Goal: Transaction & Acquisition: Book appointment/travel/reservation

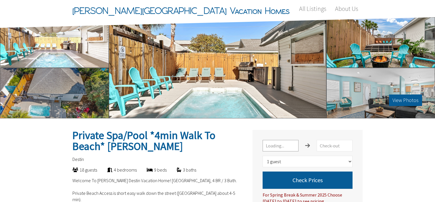
select select "1"
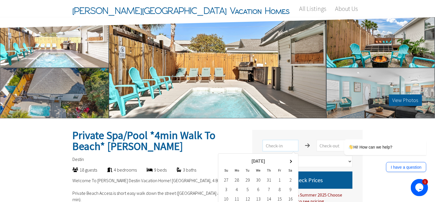
click at [279, 144] on input "text" at bounding box center [281, 145] width 36 height 11
click at [290, 160] on th at bounding box center [290, 160] width 11 height 9
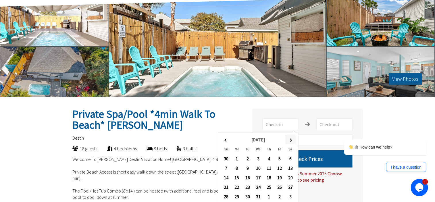
scroll to position [29, 0]
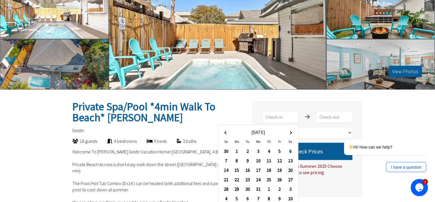
type input "[DATE]"
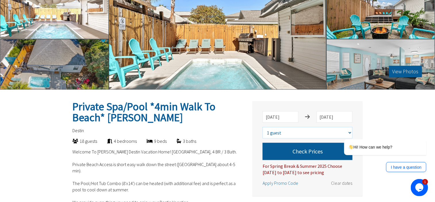
click at [274, 133] on select "Select number of guests 1 guest 2 guests 3 guests 4 guests 5 guests 6 guests 7 …" at bounding box center [308, 132] width 90 height 11
select select "11"
click at [263, 127] on select "Select number of guests 1 guest 2 guests 3 guests 4 guests 5 guests 6 guests 7 …" at bounding box center [308, 132] width 90 height 11
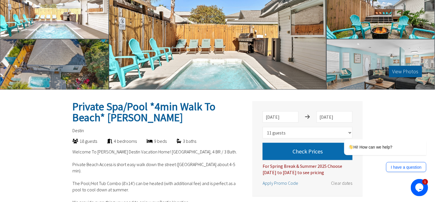
click at [291, 152] on button "Check Prices" at bounding box center [308, 151] width 90 height 17
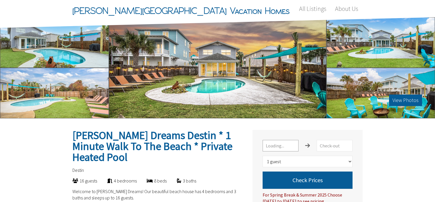
select select "1"
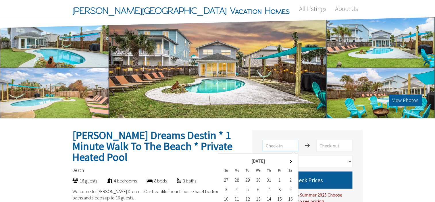
click at [283, 145] on input "text" at bounding box center [281, 145] width 36 height 11
click at [292, 160] on th at bounding box center [290, 160] width 11 height 9
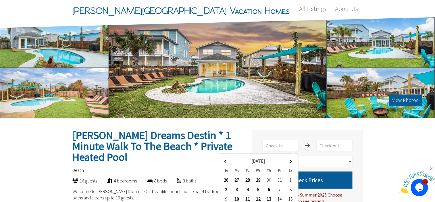
click at [292, 160] on th at bounding box center [290, 160] width 11 height 9
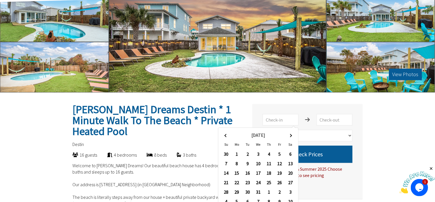
scroll to position [57, 0]
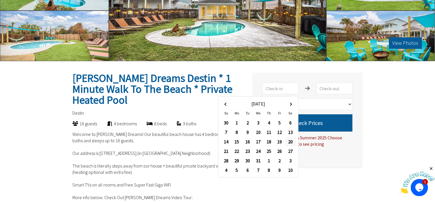
type input "12/20/2025"
type input "12/27/2025"
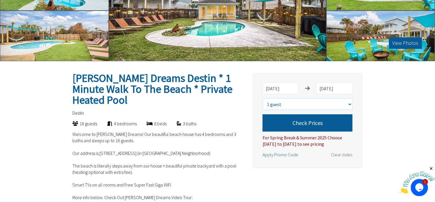
click at [284, 104] on select "Select number of guests 1 guest 2 guests 3 guests 4 guests 5 guests 6 guests 7 …" at bounding box center [308, 104] width 90 height 11
select select "12"
click at [263, 99] on select "Select number of guests 1 guest 2 guests 3 guests 4 guests 5 guests 6 guests 7 …" at bounding box center [308, 104] width 90 height 11
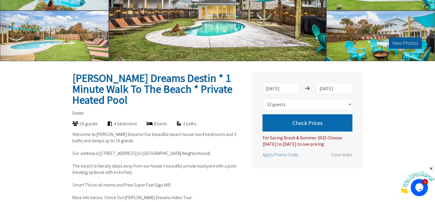
click at [302, 125] on button "Check Prices" at bounding box center [308, 122] width 90 height 17
